Goal: Find specific page/section: Find specific page/section

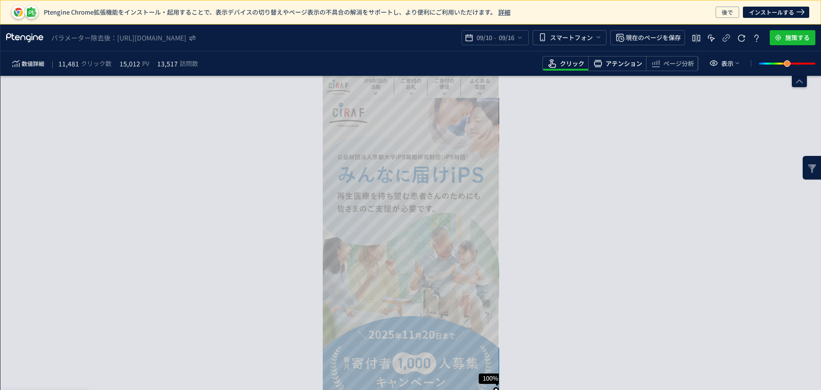
click at [615, 60] on span "アテンション" at bounding box center [624, 63] width 37 height 9
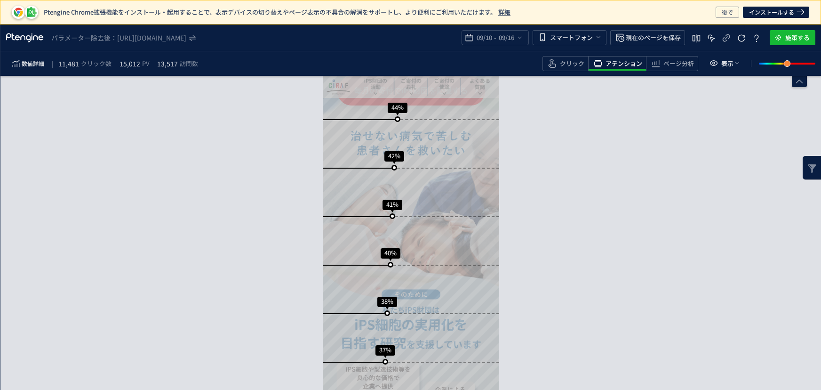
scroll to position [898, 0]
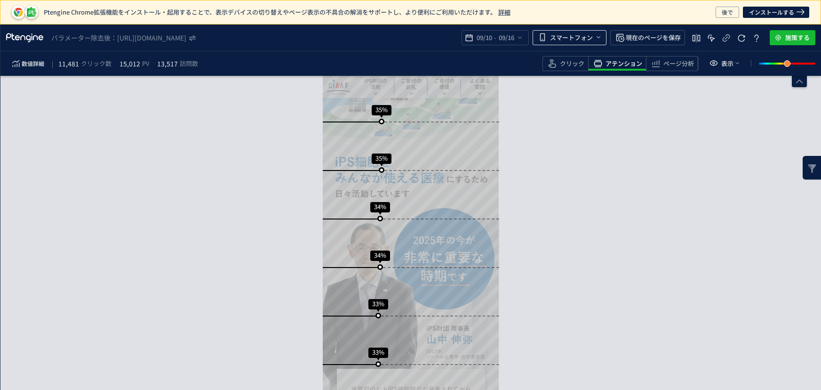
click at [571, 38] on span "スマートフォン" at bounding box center [571, 37] width 43 height 15
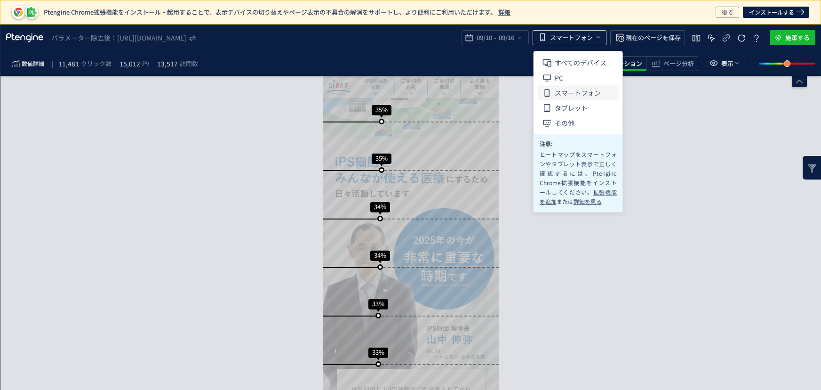
click at [571, 38] on span "スマートフォン" at bounding box center [571, 37] width 43 height 15
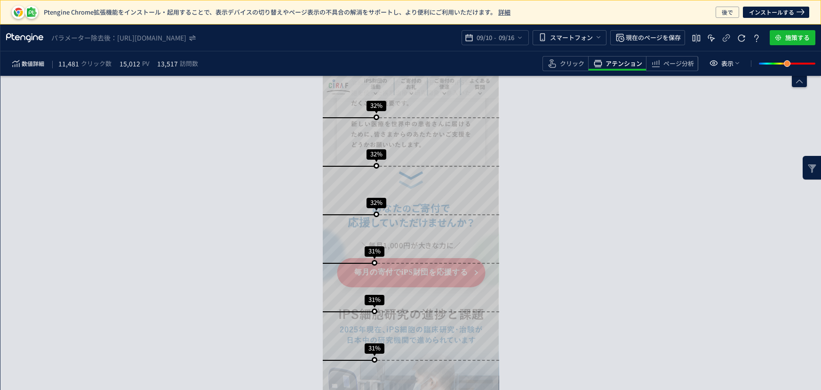
scroll to position [0, 0]
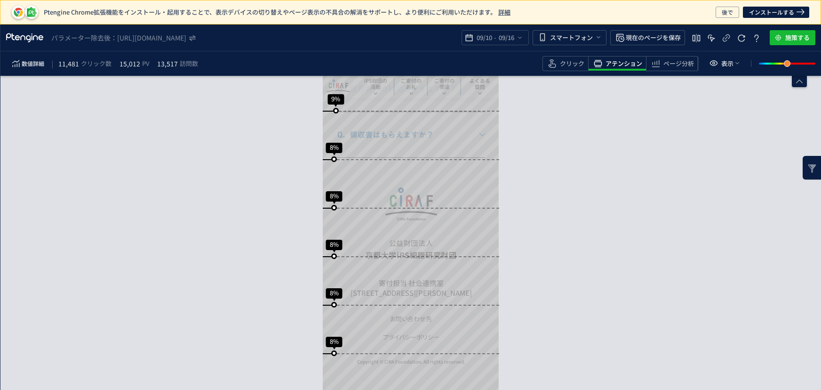
click at [585, 165] on div "スクロール到達率 100% スクロール到達率 70% スクロール到達率 53% スクロール到達率 46% スクロール到達率 45% スクロール到達率 44% …" at bounding box center [410, 233] width 821 height 314
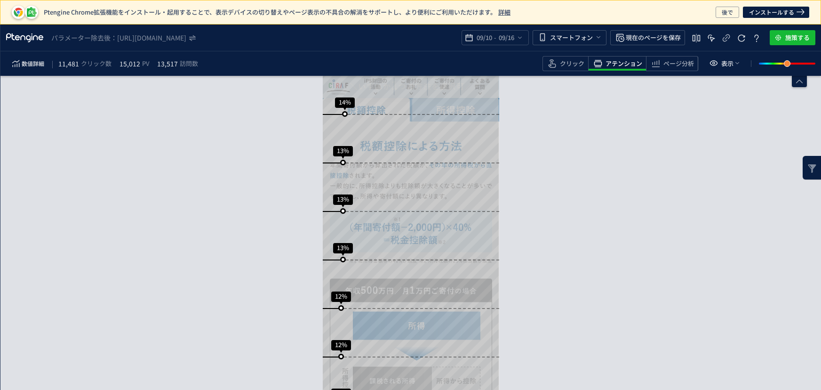
click at [680, 60] on span "ページ分析" at bounding box center [678, 63] width 31 height 9
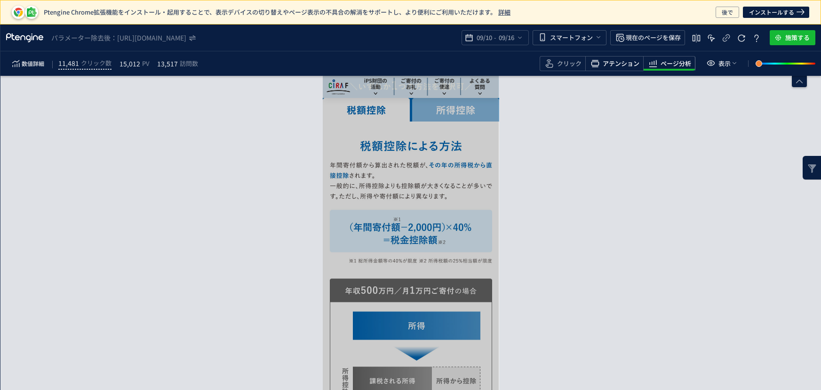
click at [615, 61] on span "アテンション" at bounding box center [621, 63] width 37 height 9
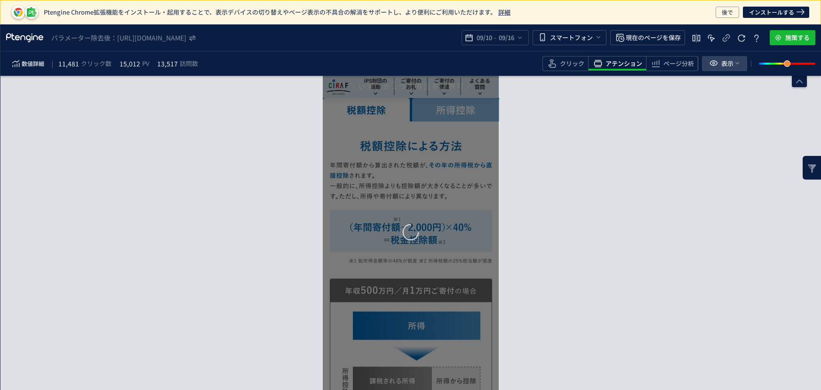
click at [737, 63] on icon "heatmap-toolbar" at bounding box center [738, 63] width 8 height 8
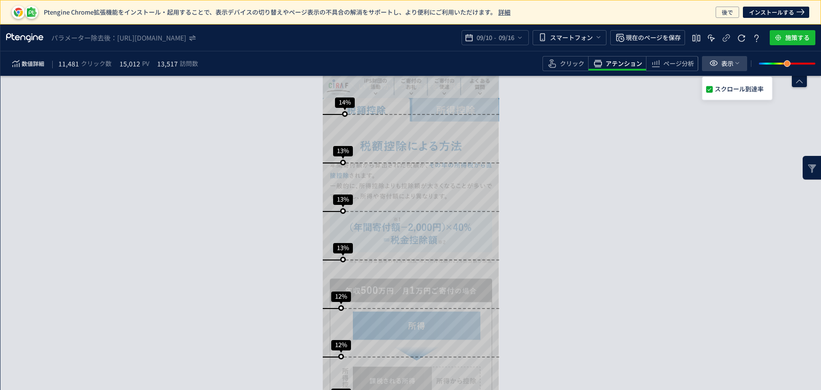
click at [736, 60] on icon "heatmap-toolbar" at bounding box center [738, 63] width 8 height 8
click at [719, 131] on div "スクロール到達率 100% スクロール到達率 70% スクロール到達率 53% スクロール到達率 46% スクロール到達率 45% スクロール到達率 44% …" at bounding box center [410, 233] width 821 height 314
click at [196, 37] on use "heatmap-top-bar" at bounding box center [192, 38] width 7 height 6
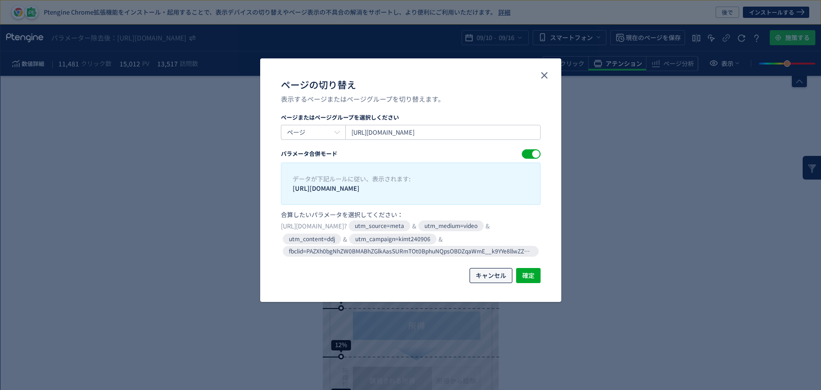
click at [494, 273] on span "キャンセル" at bounding box center [491, 275] width 31 height 15
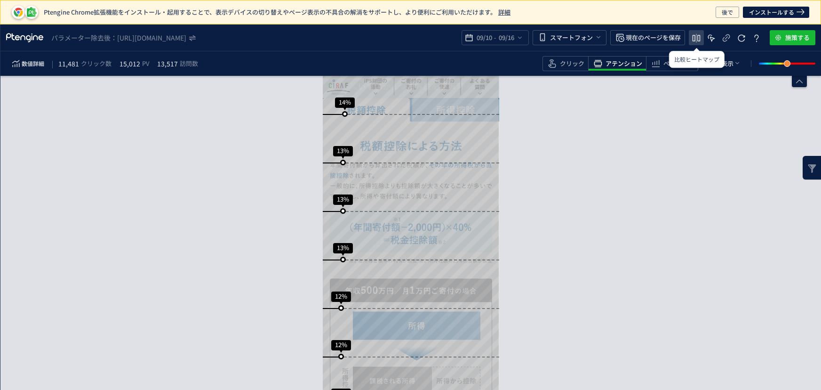
click at [697, 37] on icon "heatmap-top-bar" at bounding box center [696, 37] width 11 height 11
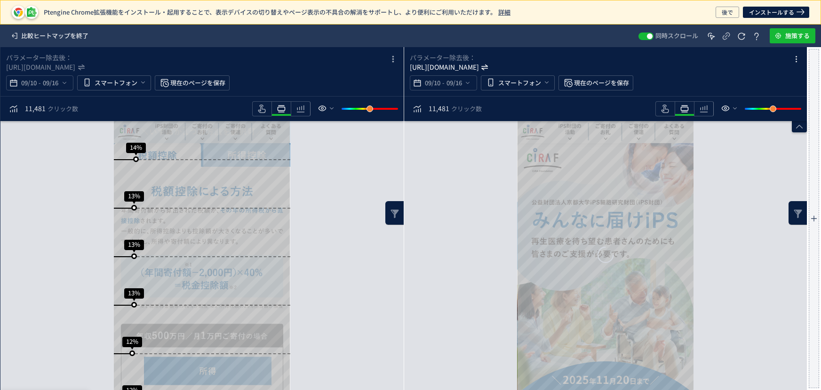
click at [480, 65] on icon "[URL][DOMAIN_NAME]" at bounding box center [445, 66] width 70 height 9
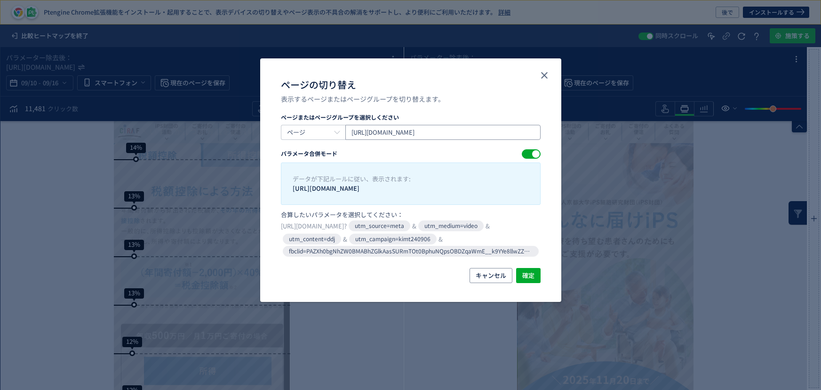
click at [424, 133] on input "[URL][DOMAIN_NAME]" at bounding box center [442, 132] width 195 height 15
drag, startPoint x: 357, startPoint y: 132, endPoint x: 715, endPoint y: 129, distance: 357.6
click at [713, 130] on div "ページの切り替え 表示するページまたはページグループを切り替えます。 ページまたはページグループを選択しください ページ https://www.cira-f…" at bounding box center [410, 195] width 821 height 390
paste input "1.html"
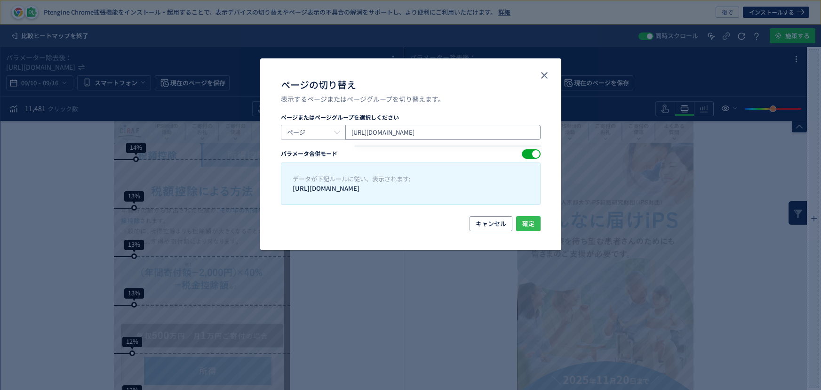
type input "https://www.cira-foundation.or.jp/lp/index1.html"
click at [528, 225] on span "確定" at bounding box center [528, 223] width 12 height 15
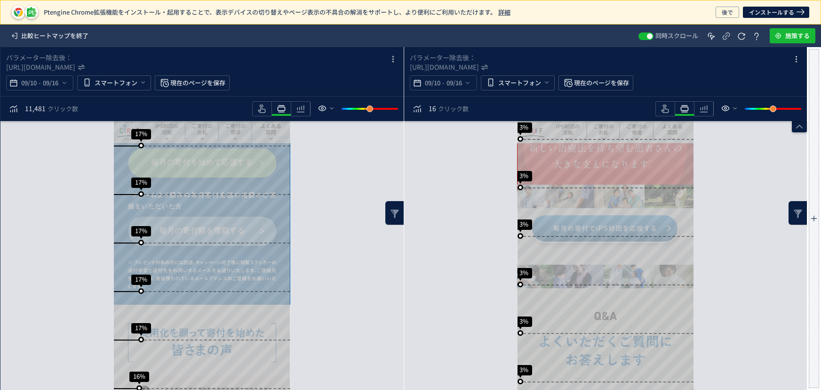
scroll to position [5711, 0]
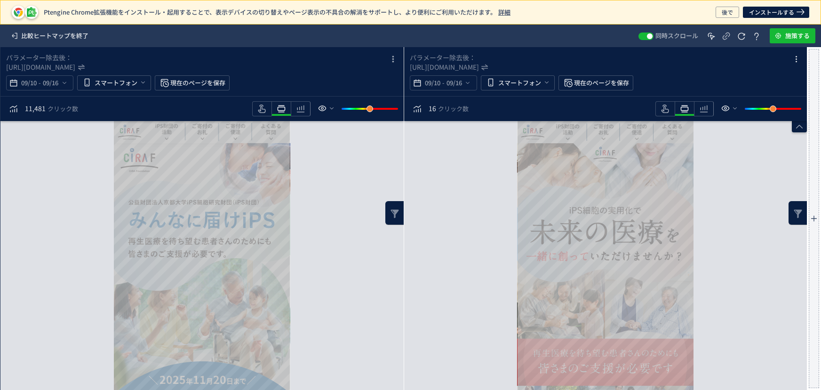
click at [481, 240] on div "スクロール到達率 100% スクロール到達率 60% スクロール到達率 41% スクロール到達率 30% スクロール到達率 28% スクロール到達率 26% …" at bounding box center [605, 255] width 403 height 269
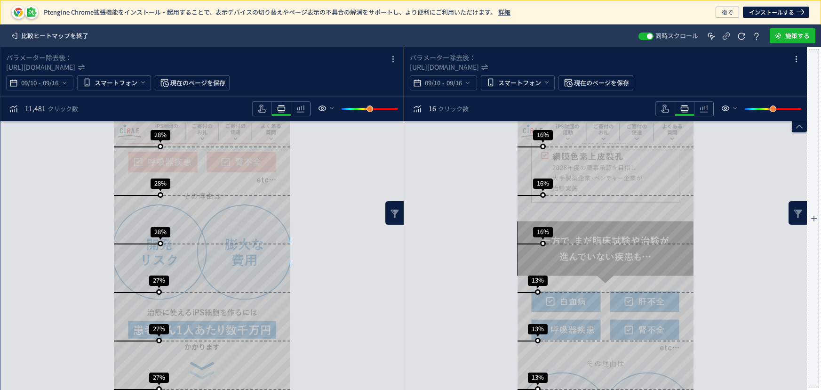
click at [321, 268] on div "スクロール到達率 100% スクロール到達率 70% スクロール到達率 53% スクロール到達率 46% スクロール到達率 45% スクロール到達率 44% …" at bounding box center [201, 255] width 403 height 269
click at [467, 262] on div "スクロール到達率 100% スクロール到達率 60% スクロール到達率 41% スクロール到達率 30% スクロール到達率 28% スクロール到達率 26% …" at bounding box center [605, 255] width 403 height 269
click at [477, 239] on div "スクロール到達率 100% スクロール到達率 60% スクロール到達率 41% スクロール到達率 30% スクロール到達率 28% スクロール到達率 26% …" at bounding box center [605, 255] width 403 height 269
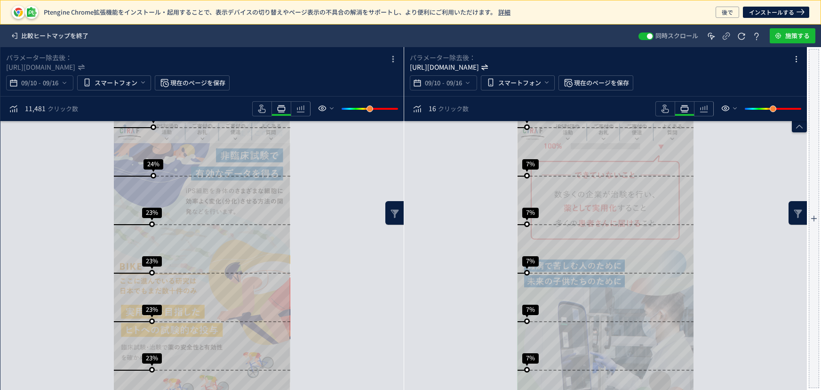
click at [480, 67] on icon "https://www.cira-foundation.or.jp/lp/index1.html*" at bounding box center [445, 66] width 70 height 9
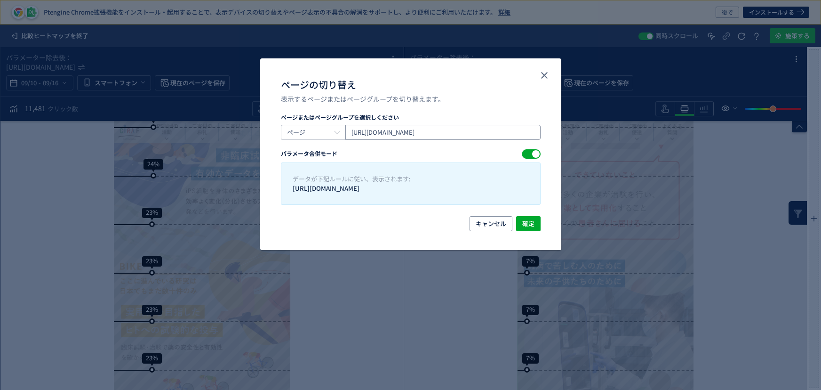
drag, startPoint x: 510, startPoint y: 135, endPoint x: 81, endPoint y: 141, distance: 428.3
click at [81, 141] on div "ページの切り替え 表示するページまたはページグループを切り替えます。 ページまたはページグループを選択しください ページ https://www.cira-f…" at bounding box center [410, 195] width 821 height 390
paste input "2"
type input "https://www.cira-foundation.or.jp/lp/index2.html"
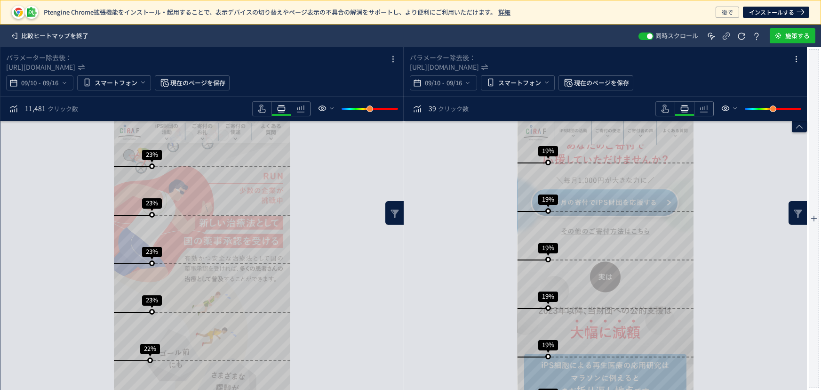
click at [579, 238] on div "スクロール到達率 100% スクロール到達率 55% スクロール到達率 45% スクロール到達率 39% スクロール到達率 30% スクロール到達率 27% …" at bounding box center [605, 139] width 176 height 6204
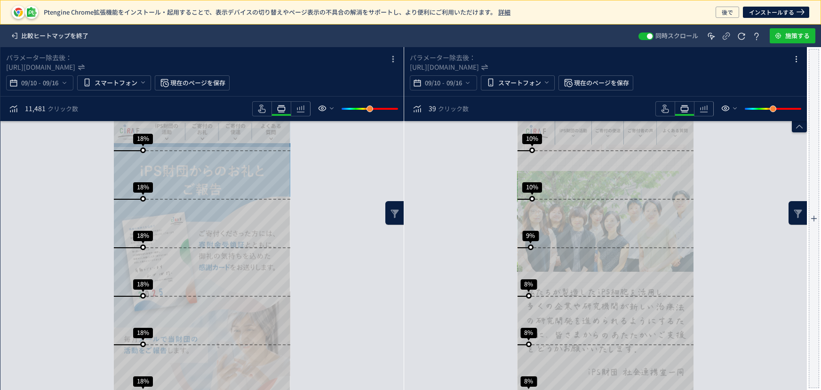
click at [531, 61] on span "パラメーター除去後：" at bounding box center [599, 57] width 378 height 9
click at [480, 68] on icon "[URL][DOMAIN_NAME]" at bounding box center [445, 66] width 70 height 9
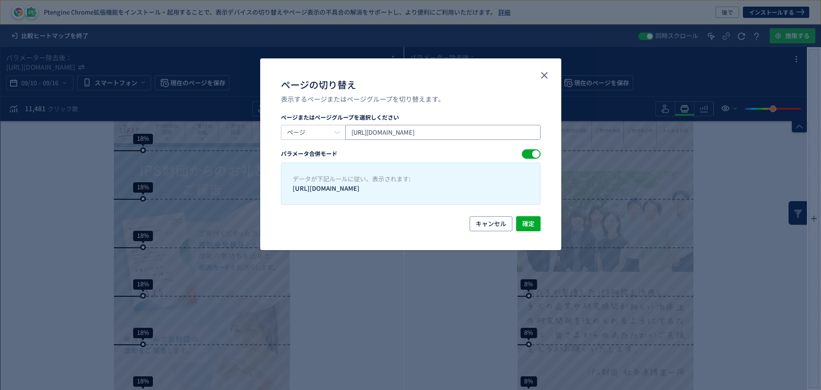
click at [486, 134] on input "https://www.cira-foundation.or.jp/lp/index2.html" at bounding box center [442, 132] width 195 height 15
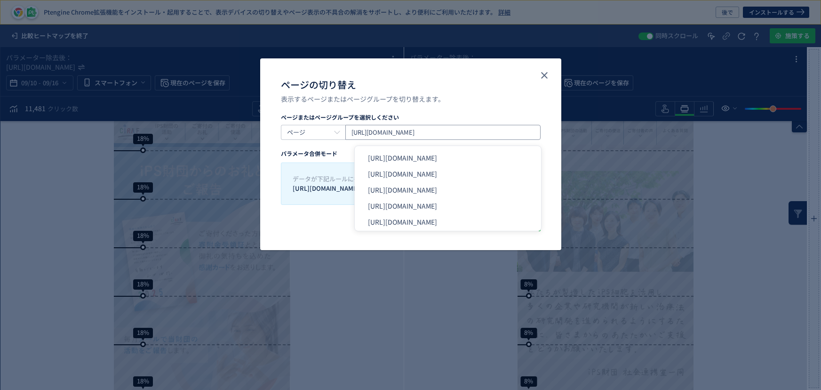
type input "https://www.cira-foundation.or.jp/lp/index4.html"
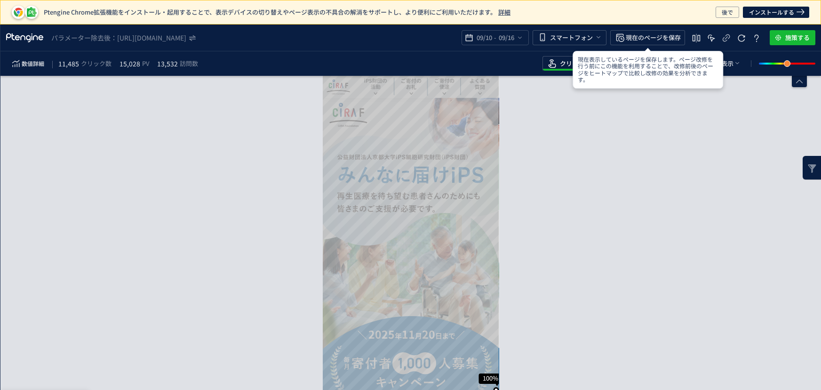
drag, startPoint x: 668, startPoint y: 214, endPoint x: 676, endPoint y: 212, distance: 8.3
click at [672, 214] on div "スクロール到達率 100% スクロール到達率 70% スクロール到達率 53% スクロール到達率 46% スクロール到達率 45% スクロール到達率 44% …" at bounding box center [410, 233] width 821 height 314
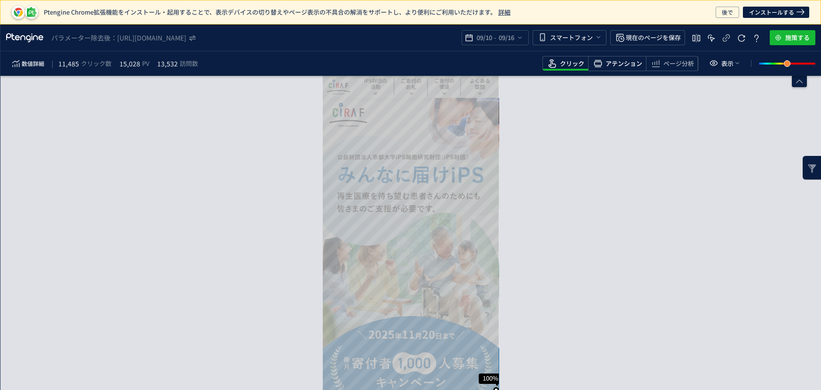
click at [627, 62] on span "アテンション" at bounding box center [624, 63] width 37 height 9
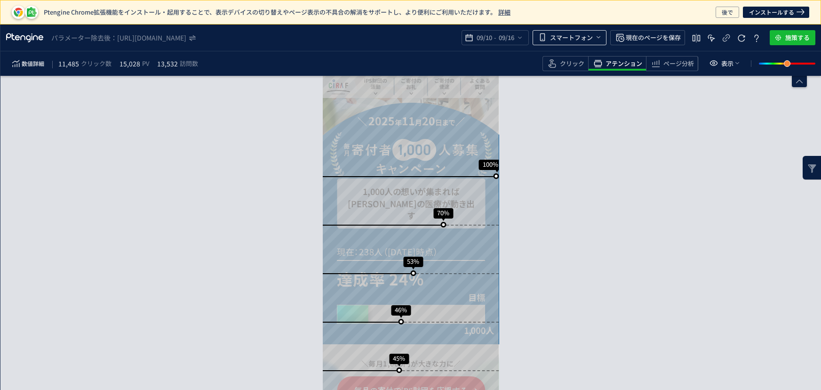
click at [568, 33] on span "スマートフォン" at bounding box center [571, 37] width 43 height 15
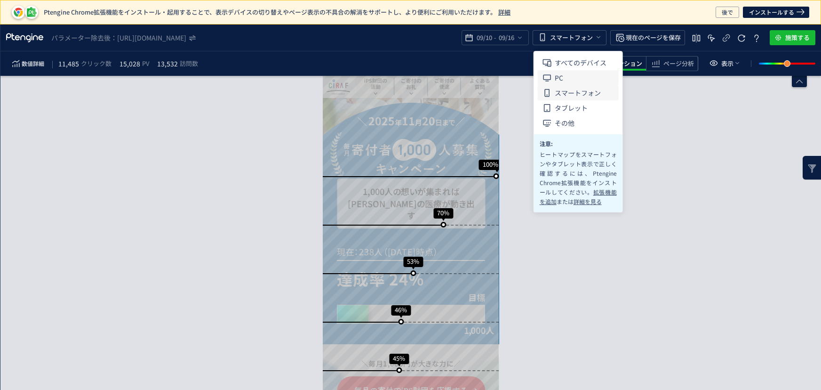
click at [567, 77] on li "PC" at bounding box center [578, 77] width 81 height 15
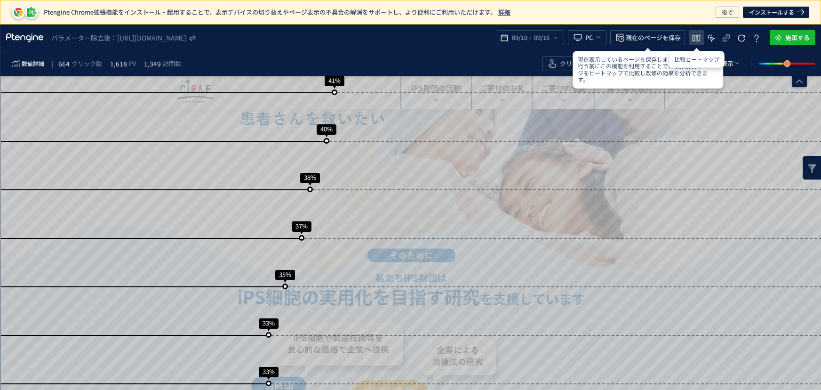
click at [695, 32] on span "heatmap-top-bar" at bounding box center [696, 37] width 11 height 21
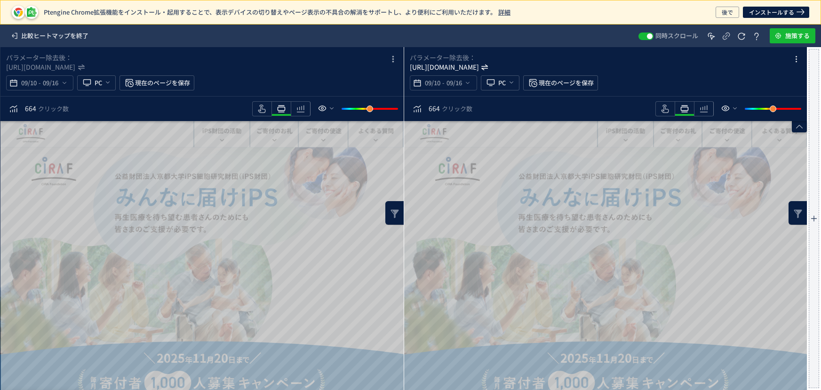
click at [480, 64] on icon "[URL][DOMAIN_NAME]" at bounding box center [445, 66] width 70 height 9
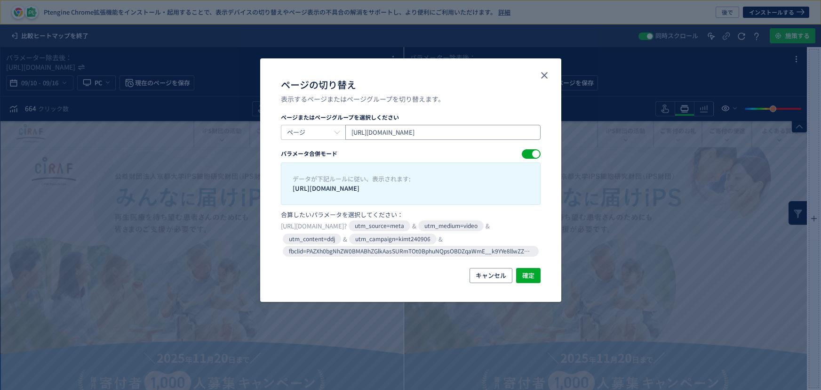
click at [485, 132] on input "[URL][DOMAIN_NAME]" at bounding box center [442, 132] width 195 height 15
type input "[URL][DOMAIN_NAME]"
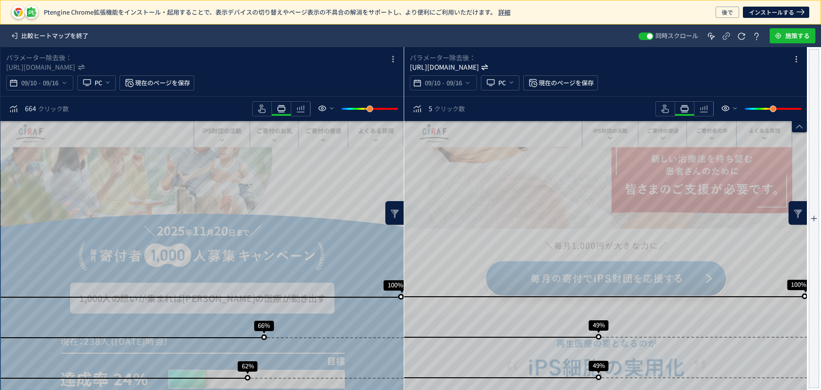
click at [480, 68] on icon "[URL][DOMAIN_NAME]" at bounding box center [445, 66] width 70 height 9
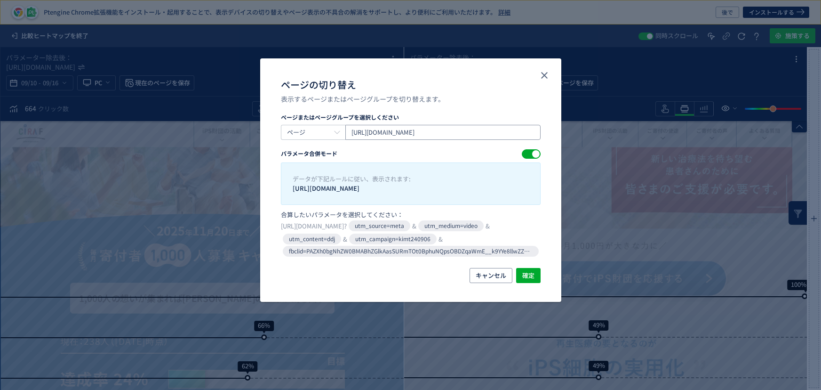
click at [485, 130] on input "[URL][DOMAIN_NAME]" at bounding box center [442, 132] width 195 height 15
type input "[URL][DOMAIN_NAME]"
